Goal: Find specific page/section: Find specific page/section

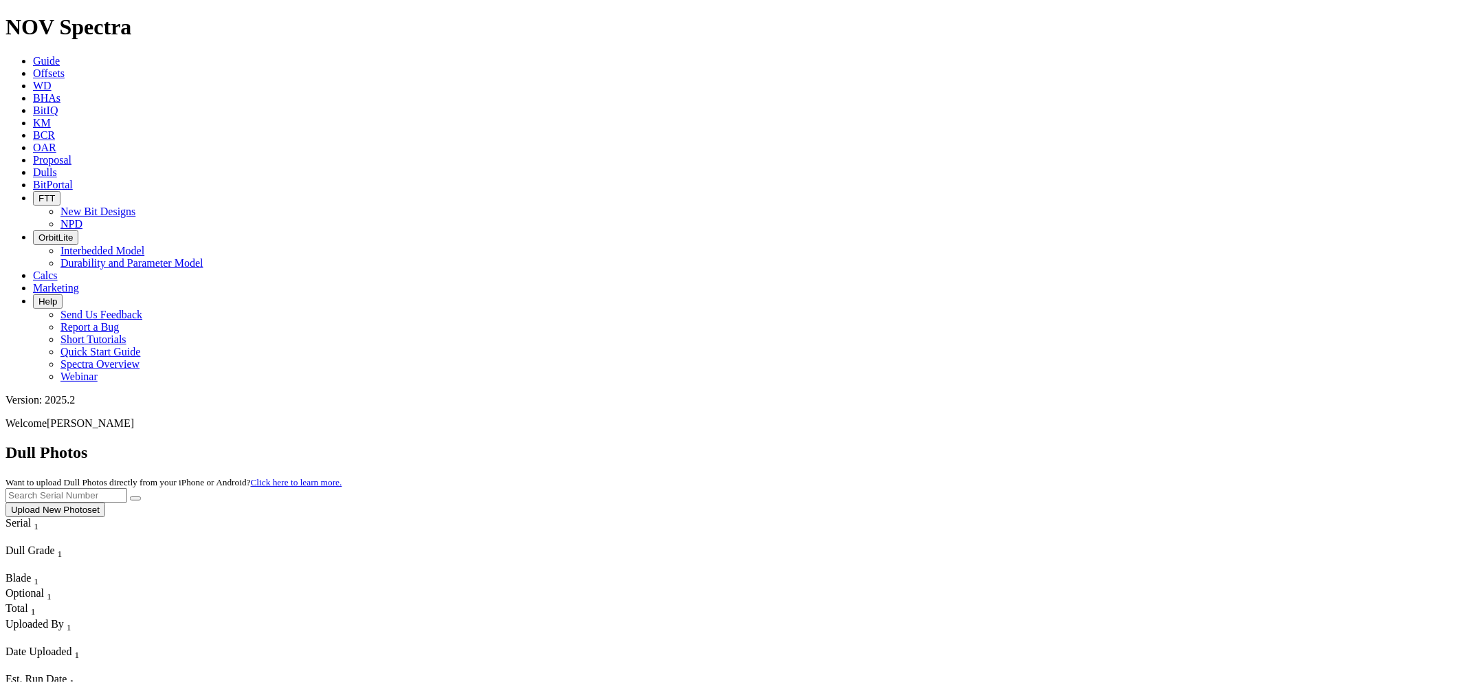
click at [105, 502] on button "Upload New Photoset" at bounding box center [55, 509] width 100 height 14
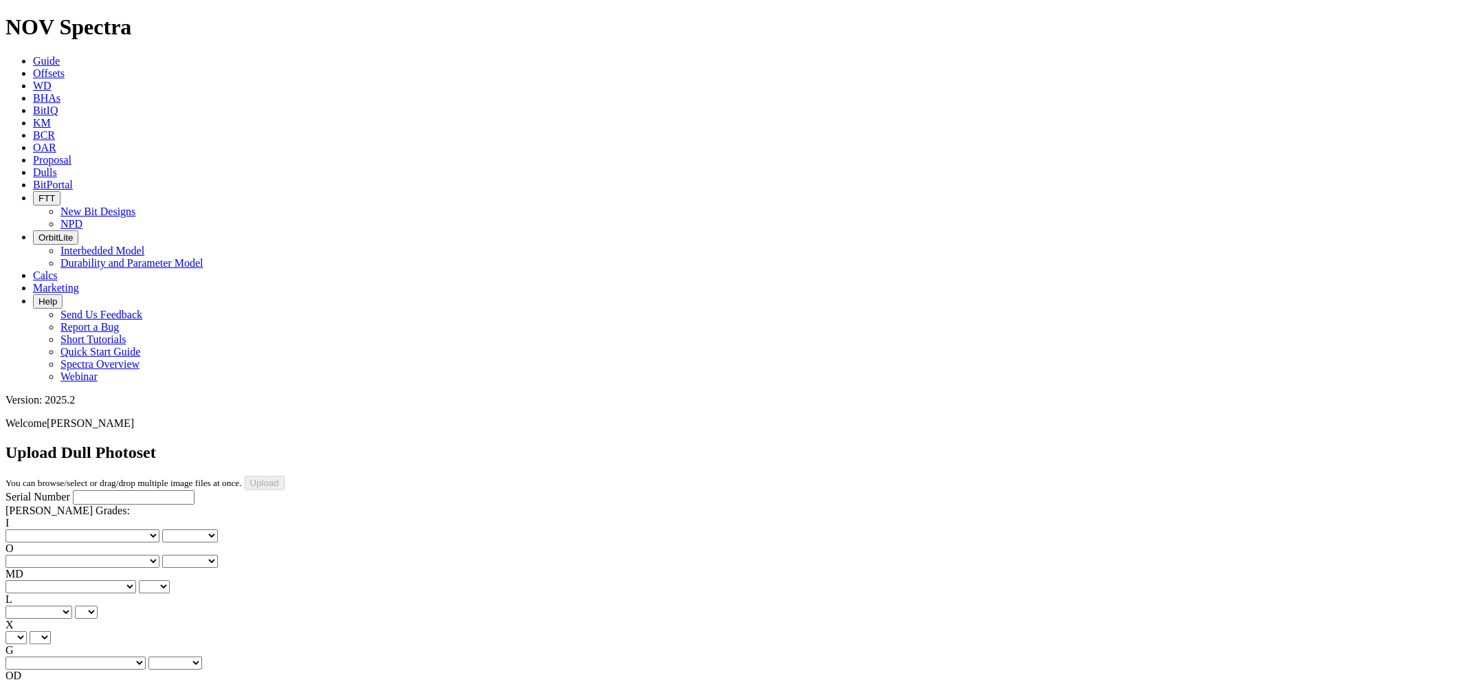
click at [71, 154] on span "Proposal" at bounding box center [52, 160] width 38 height 12
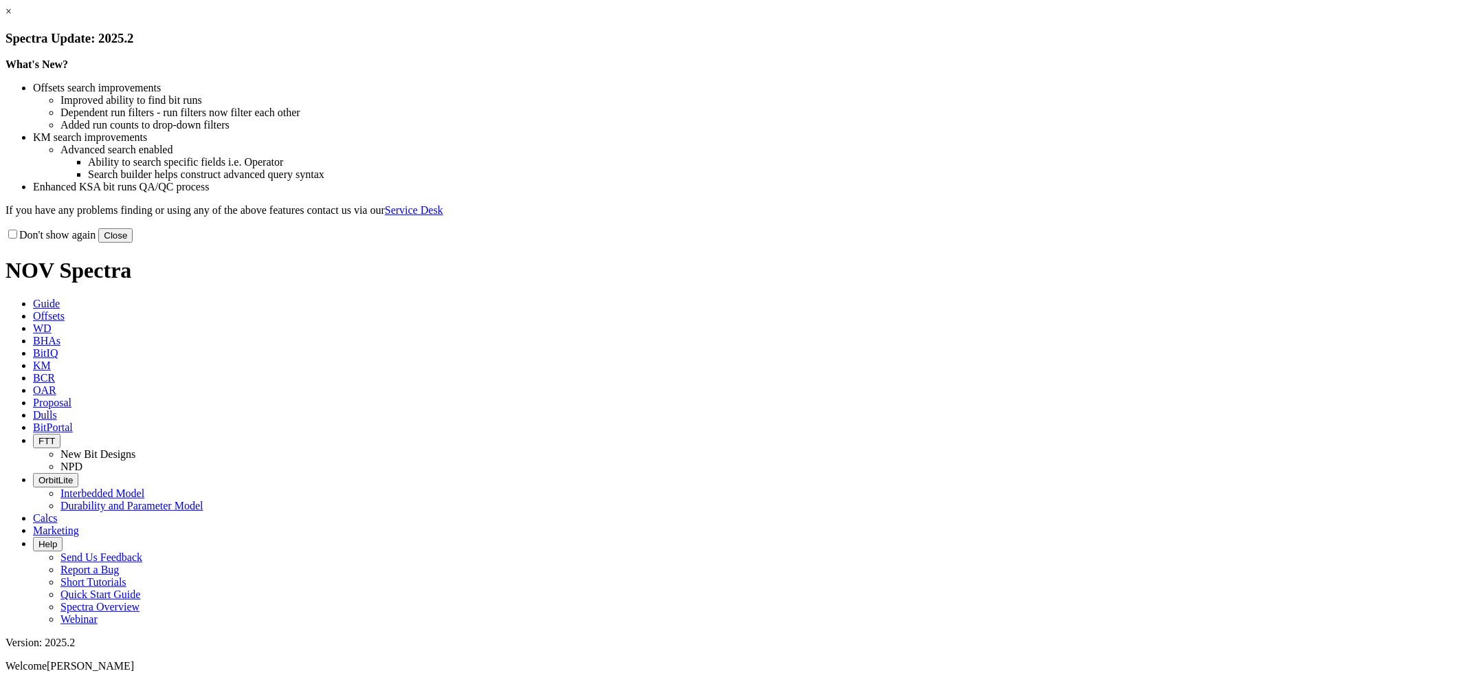
click at [133, 243] on button "Close" at bounding box center [115, 235] width 34 height 14
